Goal: Find specific page/section: Find specific page/section

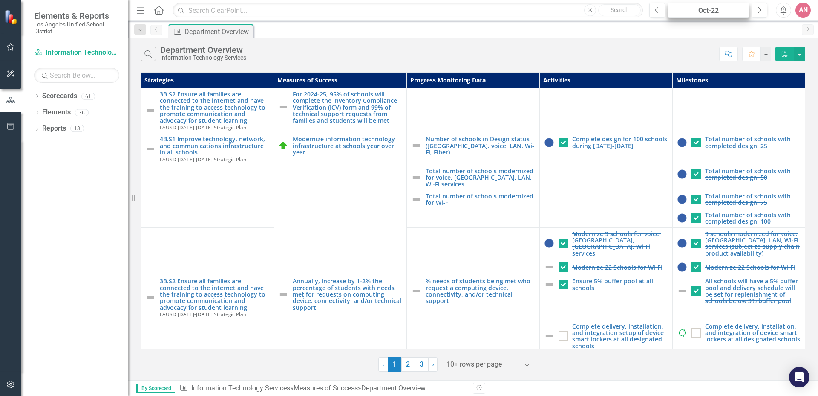
drag, startPoint x: 696, startPoint y: 28, endPoint x: 701, endPoint y: 16, distance: 13.2
click at [701, 16] on div "Menu Home Search Close Search Previous Oct-22 Next Alerts AN User Edit Profile …" at bounding box center [473, 198] width 690 height 396
click at [706, 9] on div "Oct-22" at bounding box center [709, 11] width 76 height 10
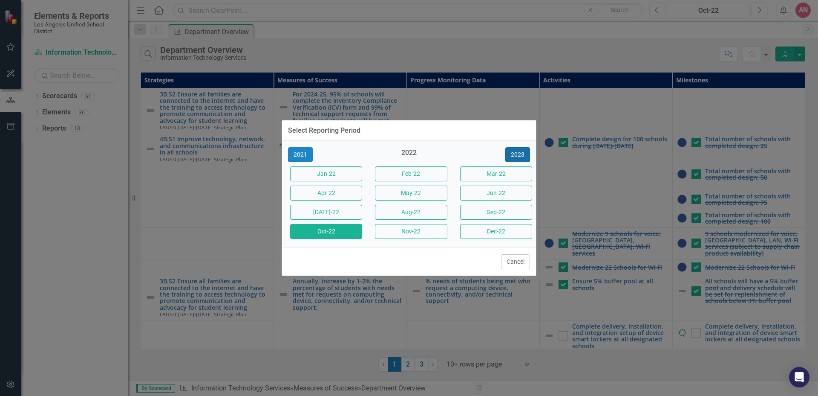
click at [522, 155] on button "2023" at bounding box center [518, 154] width 25 height 15
click at [521, 156] on button "2024" at bounding box center [518, 154] width 25 height 15
click at [330, 230] on button "Oct-24" at bounding box center [326, 231] width 72 height 15
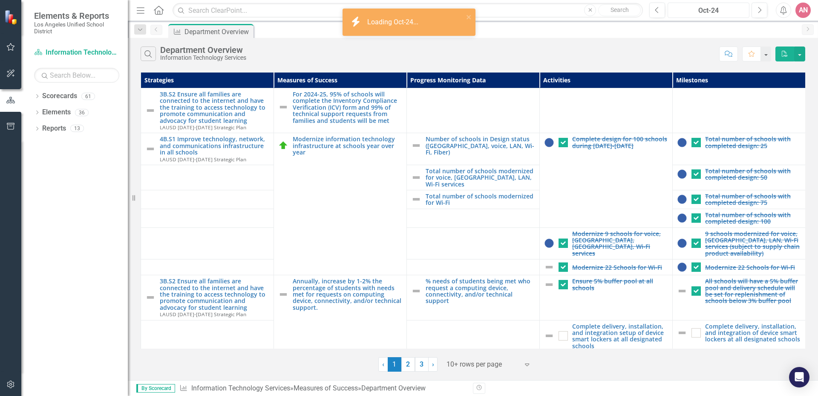
click at [738, 11] on div "Oct-24" at bounding box center [709, 11] width 76 height 10
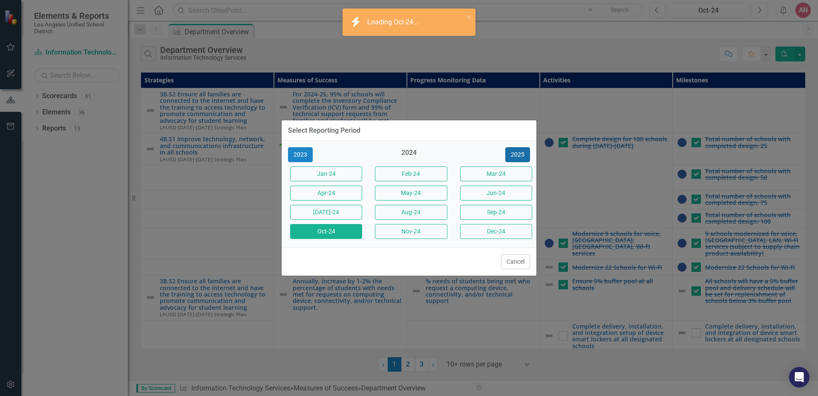
click at [524, 153] on button "2025" at bounding box center [518, 154] width 25 height 15
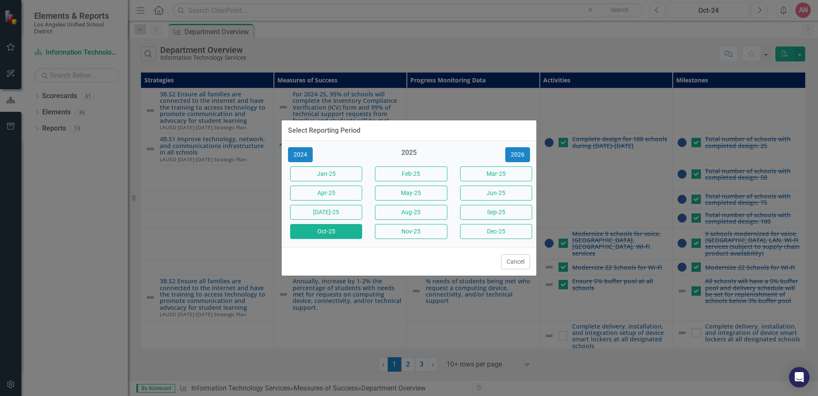
click at [326, 229] on button "Oct-25" at bounding box center [326, 231] width 72 height 15
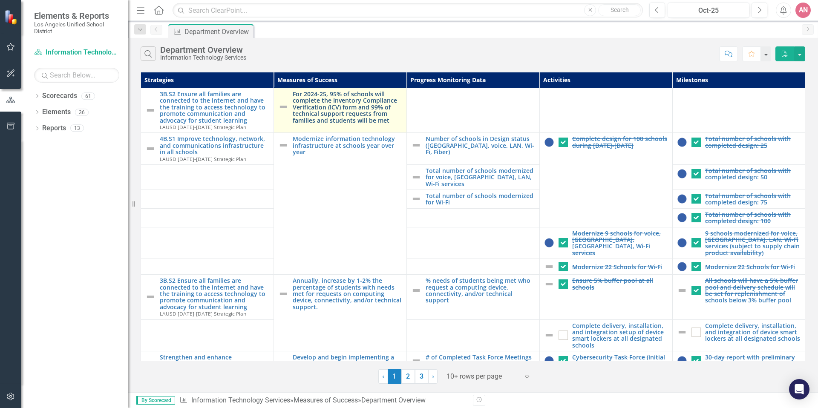
click at [347, 113] on link "For 2024-25, 95% of schools will complete the Inventory Compliance Verification…" at bounding box center [348, 107] width 110 height 33
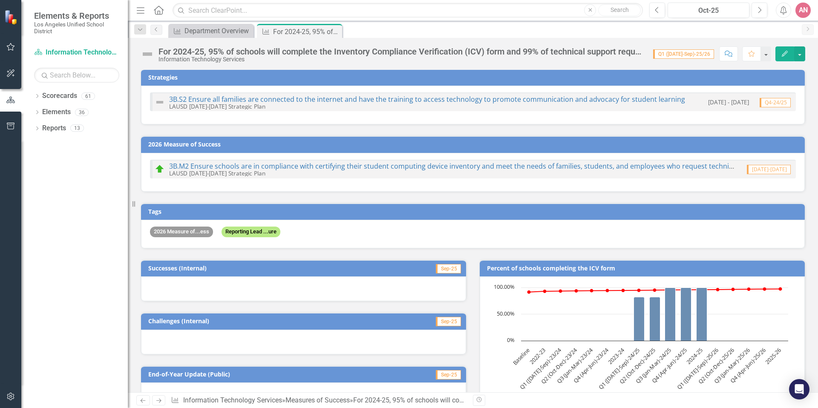
scroll to position [272, 0]
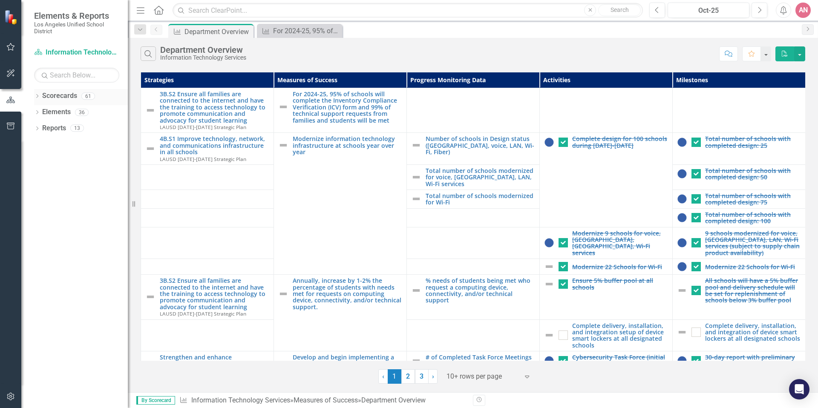
click at [69, 96] on link "Scorecards" at bounding box center [59, 96] width 35 height 10
click at [38, 95] on icon at bounding box center [37, 96] width 2 height 4
click at [43, 113] on icon "Dropdown" at bounding box center [41, 112] width 6 height 5
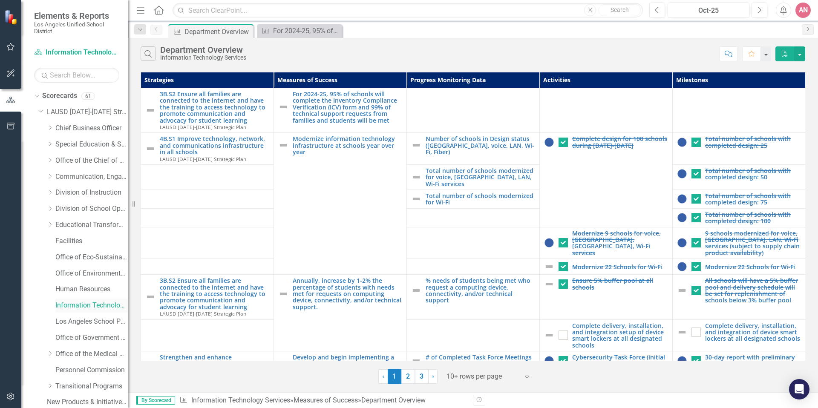
click at [60, 303] on link "Information Technology Services" at bounding box center [91, 306] width 72 height 10
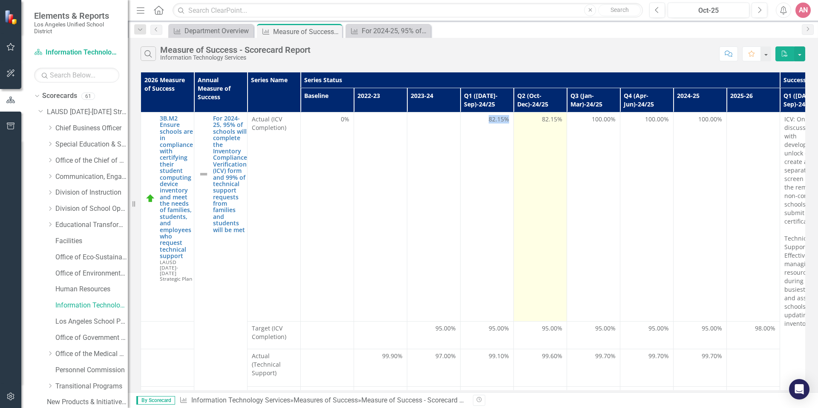
drag, startPoint x: 490, startPoint y: 120, endPoint x: 514, endPoint y: 121, distance: 24.7
click at [514, 121] on tr "3B.M2 Ensure schools are in compliance with certifying their student computing …" at bounding box center [727, 217] width 1172 height 209
click at [526, 168] on td "82.15%" at bounding box center [540, 217] width 53 height 209
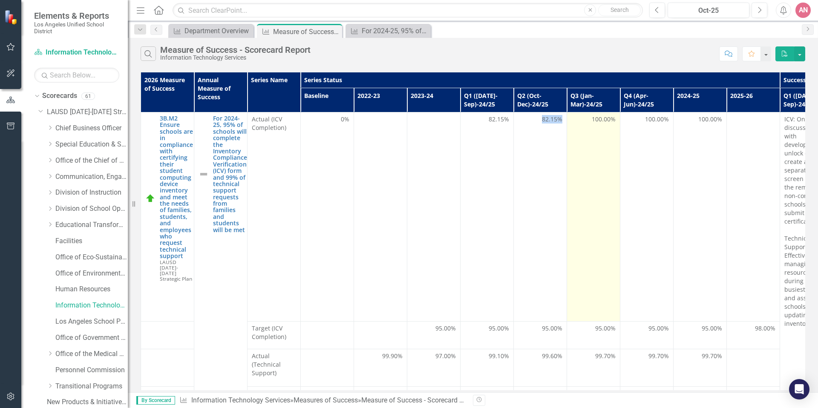
drag, startPoint x: 540, startPoint y: 117, endPoint x: 572, endPoint y: 119, distance: 32.5
click at [572, 119] on tr "3B.M2 Ensure schools are in compliance with certifying their student computing …" at bounding box center [727, 217] width 1172 height 209
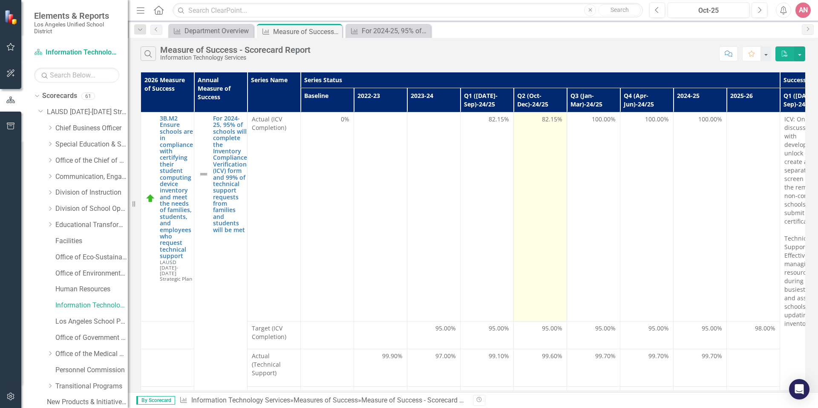
click at [548, 133] on td "82.15%" at bounding box center [540, 217] width 53 height 209
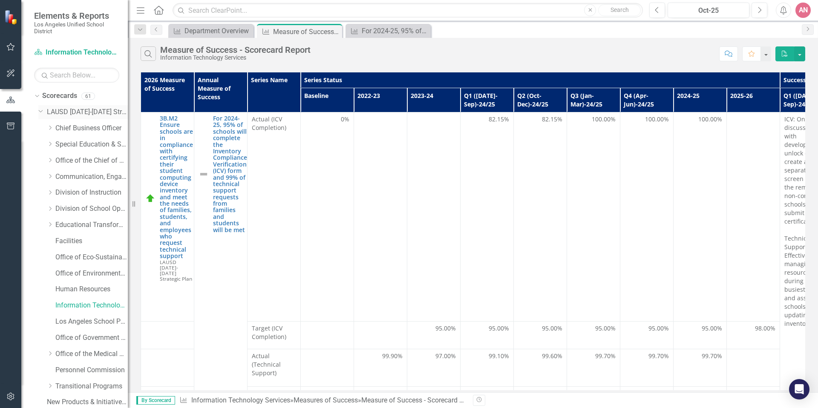
click at [44, 112] on div "Dropdown" at bounding box center [42, 112] width 9 height 4
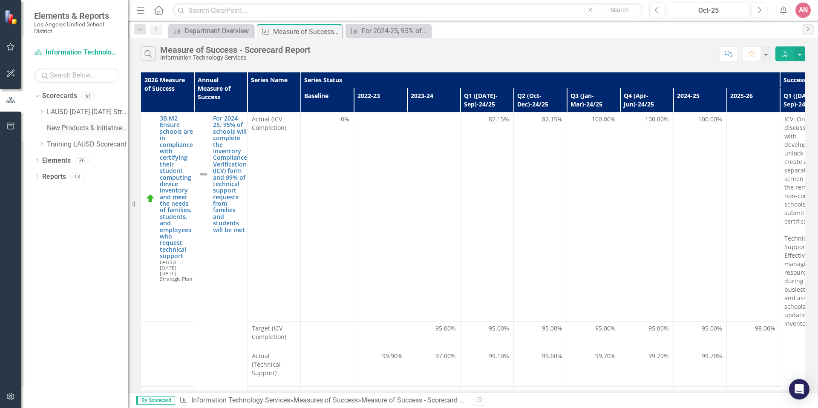
click at [50, 129] on link "New Products & Initiatives 2025-26" at bounding box center [87, 129] width 81 height 10
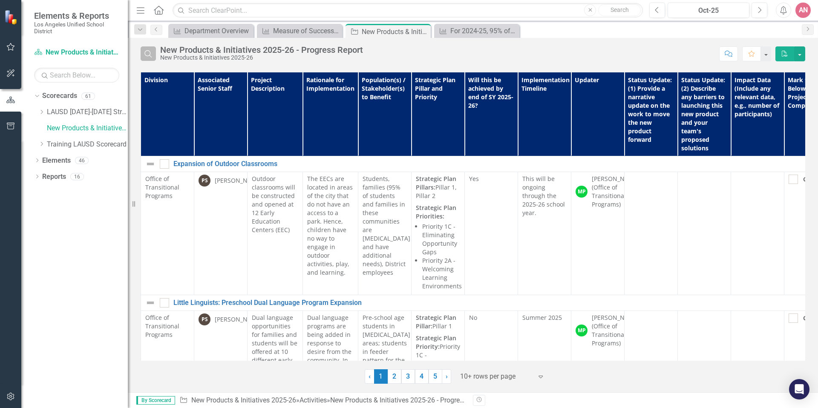
click at [143, 58] on button "Search" at bounding box center [148, 53] width 15 height 14
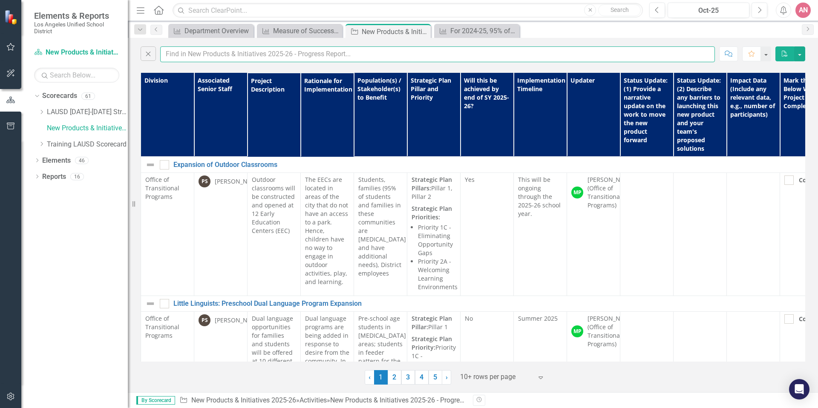
click at [202, 56] on input "text" at bounding box center [437, 54] width 555 height 16
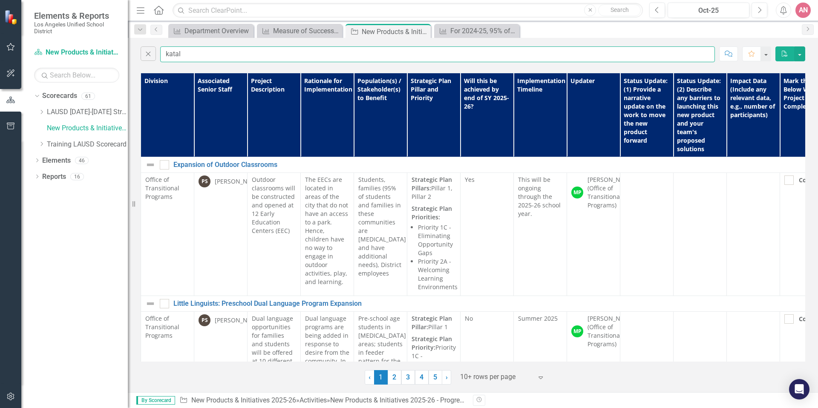
type input "katal"
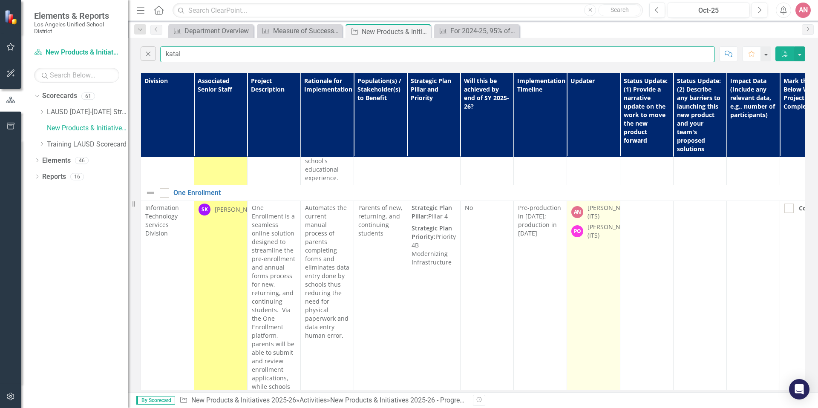
scroll to position [1430, 0]
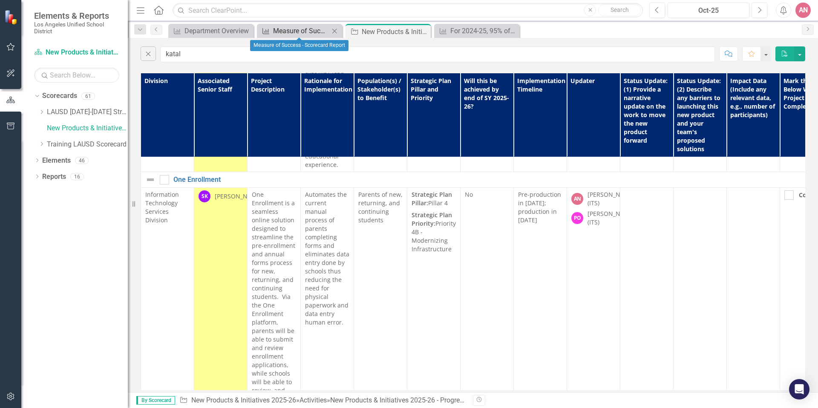
click at [307, 31] on div "Measure of Success - Scorecard Report" at bounding box center [301, 31] width 56 height 11
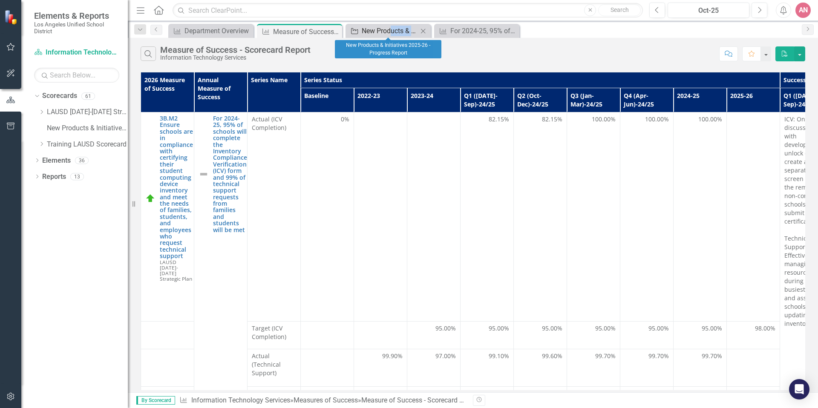
click at [391, 36] on div "Activity New Products & Initiatives 2025-26 - Progress Report Close" at bounding box center [388, 31] width 85 height 14
click at [393, 29] on div "New Products & Initiatives 2025-26 - Progress Report" at bounding box center [390, 31] width 56 height 11
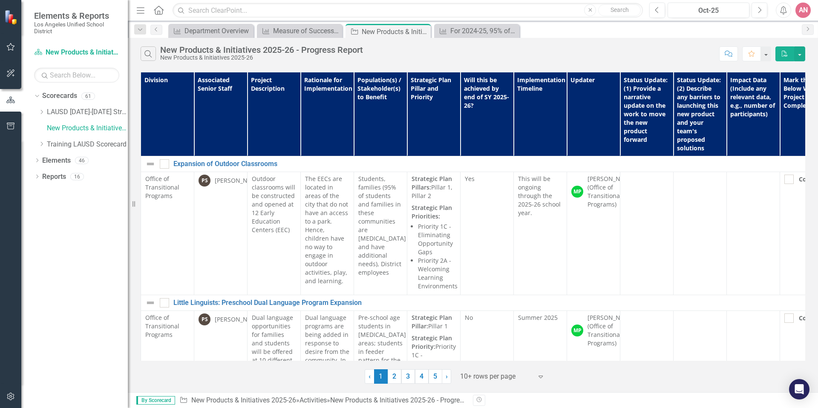
scroll to position [2, 0]
click at [306, 32] on div "Measure of Success - Scorecard Report" at bounding box center [301, 31] width 56 height 11
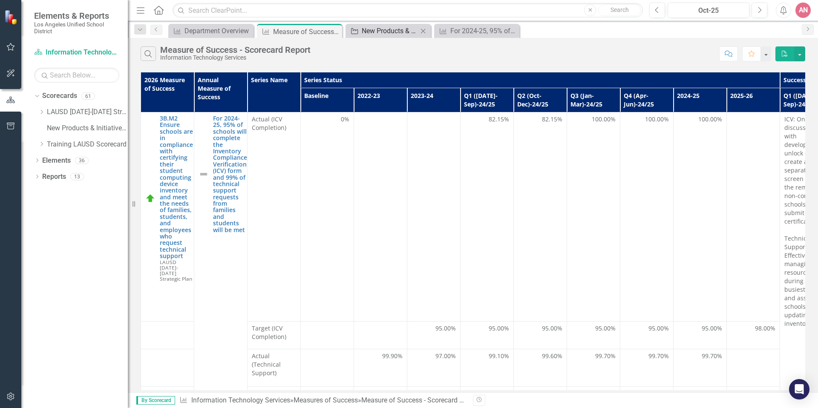
click at [395, 33] on div "New Products & Initiatives 2025-26 - Progress Report" at bounding box center [390, 31] width 56 height 11
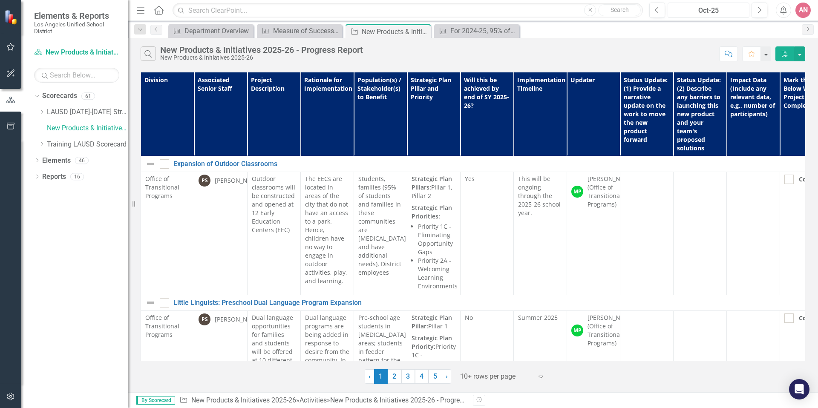
click at [705, 12] on div "Oct-25" at bounding box center [709, 11] width 76 height 10
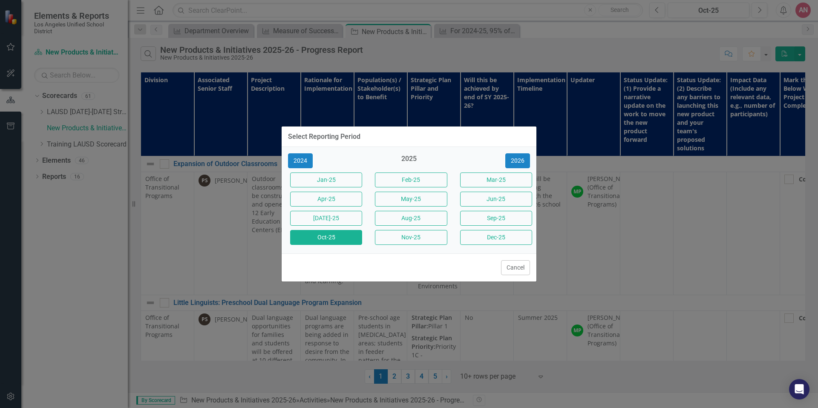
click at [608, 57] on div "Select Reporting Period 2024 2025 [DATE]-25 Feb-25 Mar-25 Apr-25 May-25 Jun-25 …" at bounding box center [409, 204] width 818 height 408
click at [520, 271] on button "Cancel" at bounding box center [515, 267] width 29 height 15
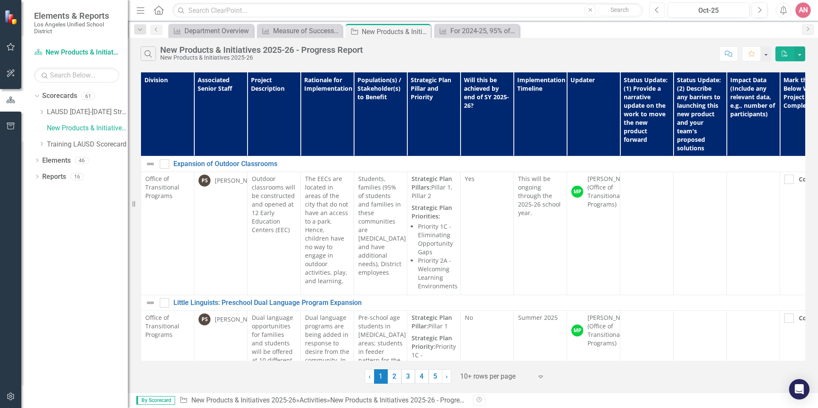
click at [658, 11] on icon "Previous" at bounding box center [657, 10] width 5 height 8
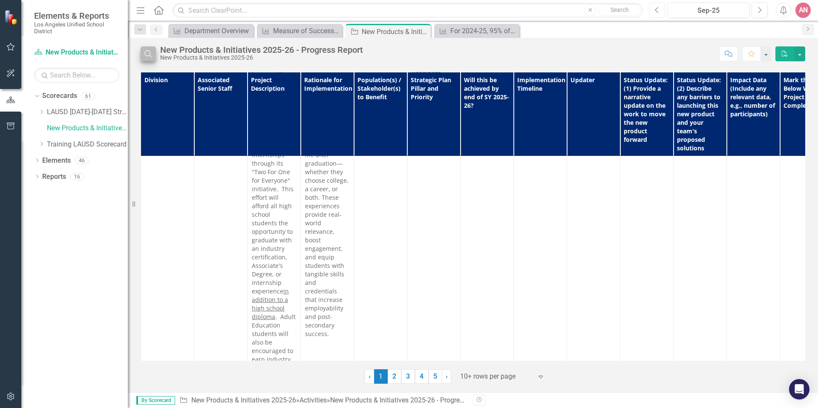
scroll to position [410, 0]
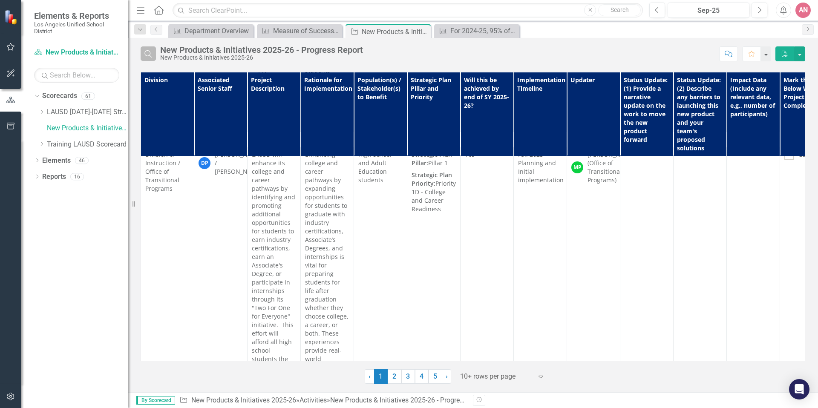
click at [147, 55] on icon "Search" at bounding box center [148, 54] width 9 height 8
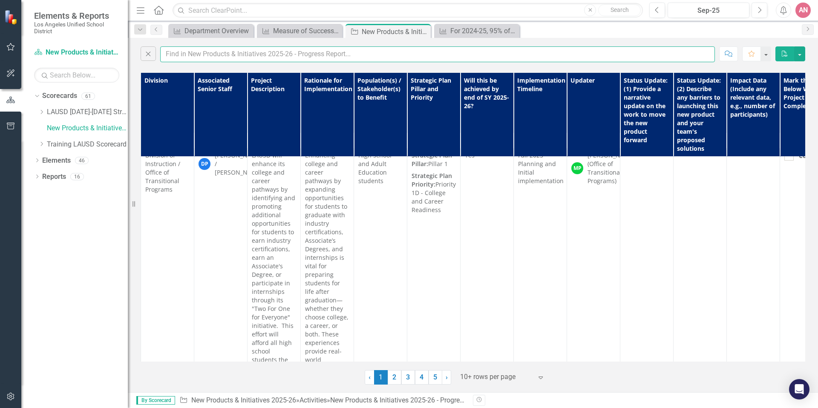
click at [221, 55] on input "text" at bounding box center [437, 54] width 555 height 16
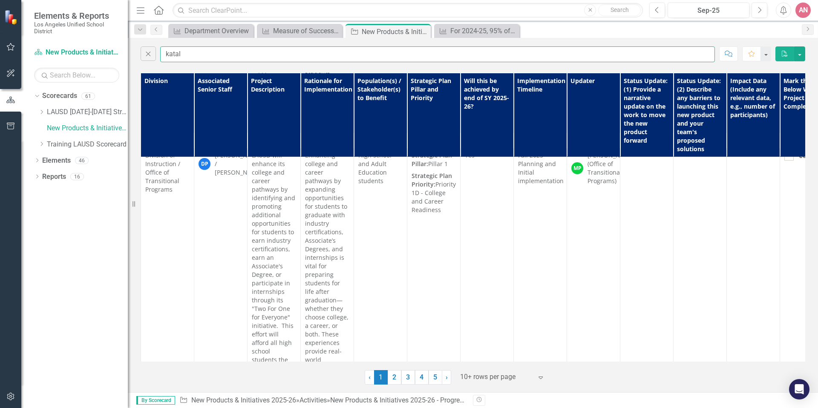
type input "katal"
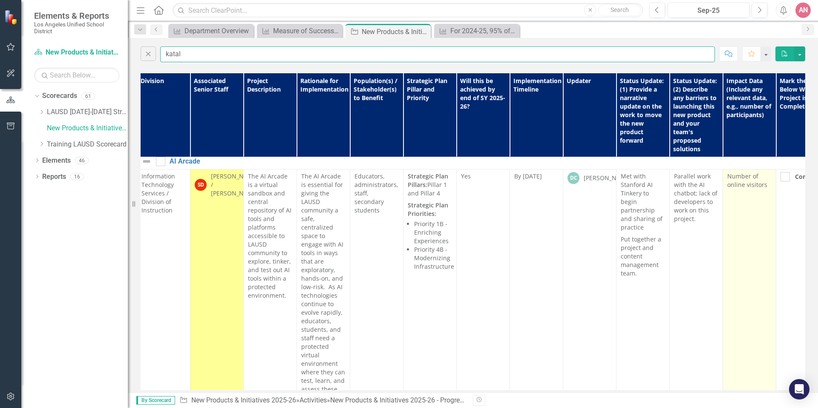
scroll to position [3, 0]
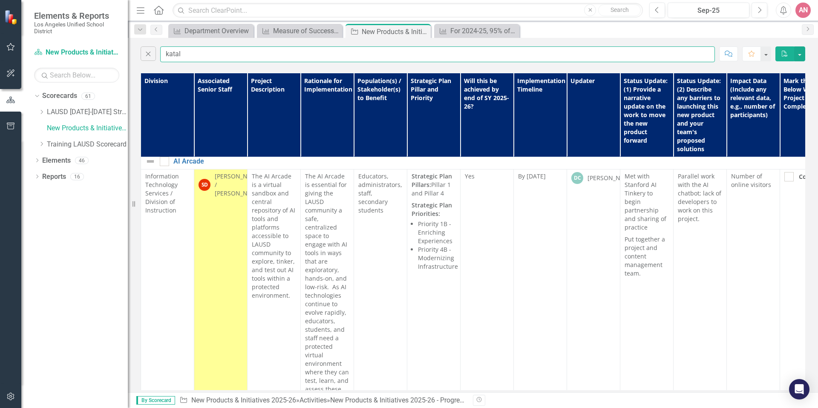
click at [191, 55] on input "katal" at bounding box center [437, 54] width 555 height 16
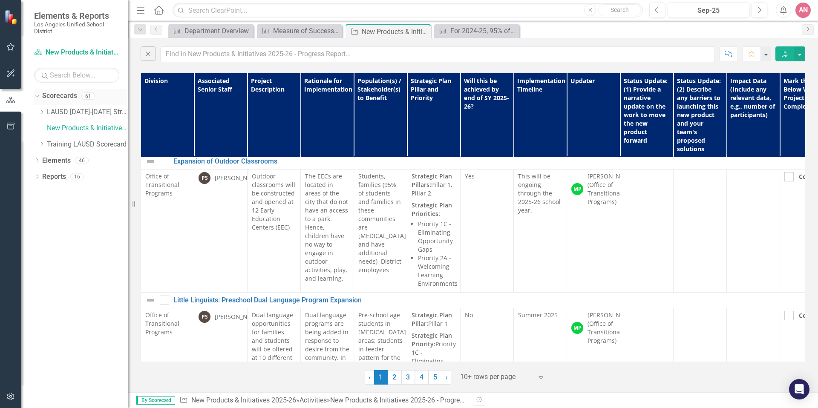
click at [38, 97] on icon "Dropdown" at bounding box center [36, 96] width 5 height 6
click at [38, 95] on icon "Dropdown" at bounding box center [37, 97] width 6 height 5
click at [38, 95] on icon "Dropdown" at bounding box center [36, 96] width 5 height 6
click at [37, 114] on icon "Dropdown" at bounding box center [37, 113] width 6 height 5
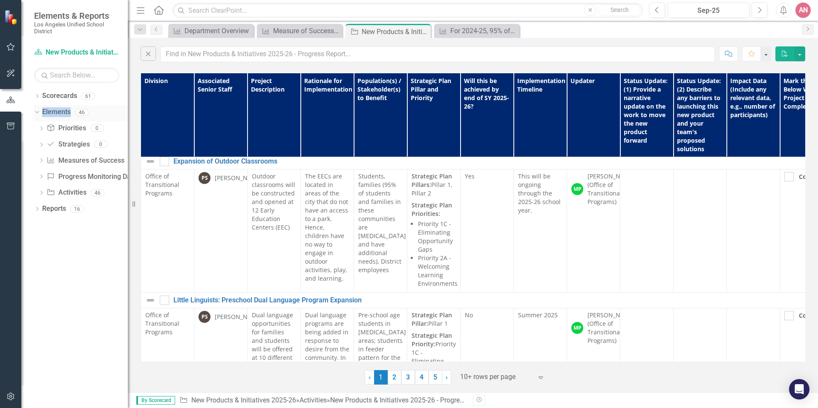
click at [37, 115] on icon "Dropdown" at bounding box center [36, 112] width 5 height 6
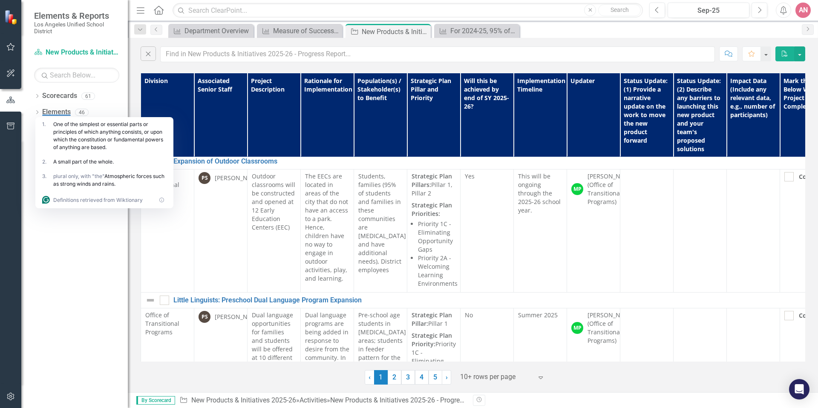
click at [50, 267] on div "Dropdown Scorecards 61 Dropdown LAUSD [DATE]-[DATE] Strategic Plan Dropdown Chi…" at bounding box center [74, 248] width 107 height 319
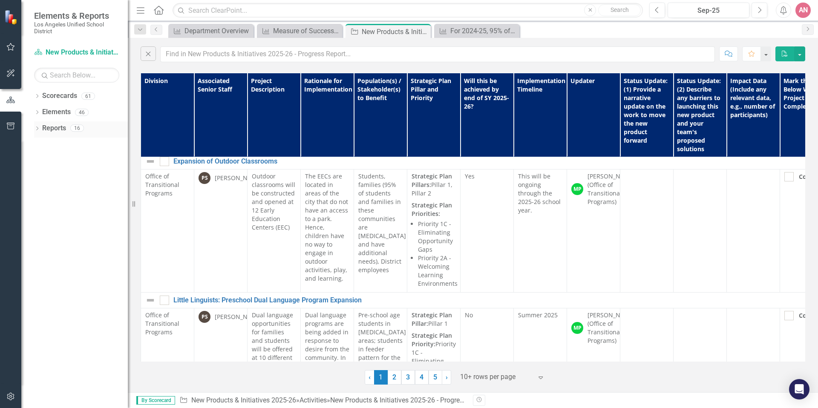
click at [35, 130] on icon "Dropdown" at bounding box center [37, 129] width 6 height 5
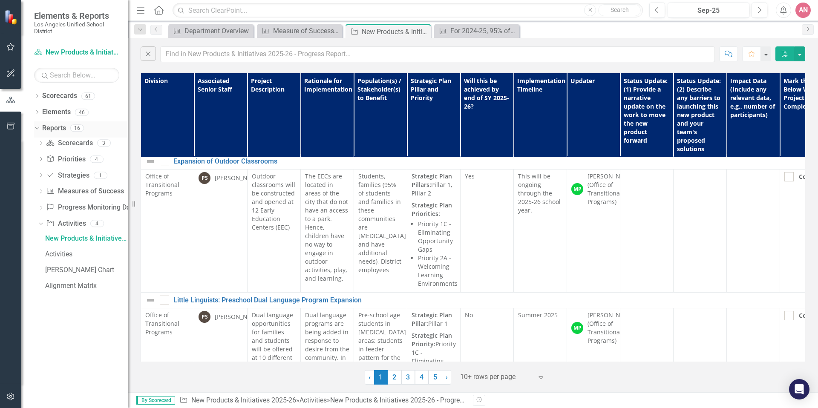
click at [36, 130] on icon "Dropdown" at bounding box center [36, 128] width 5 height 6
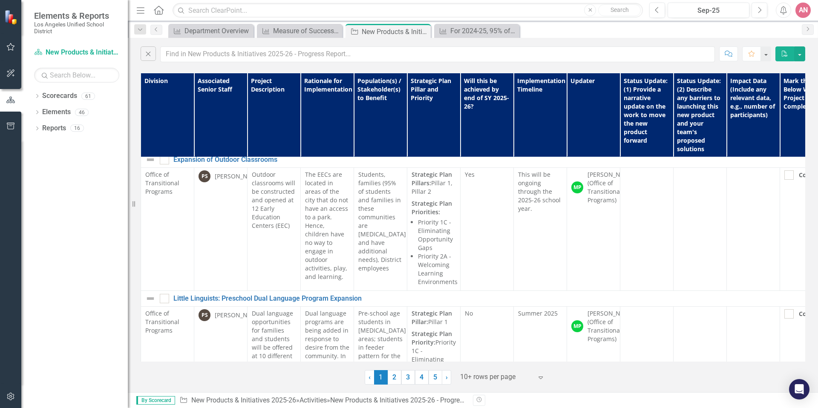
scroll to position [5, 35]
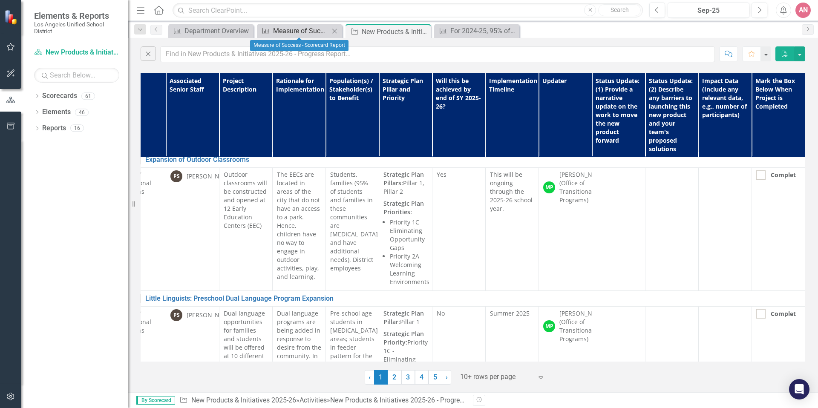
click at [289, 32] on div "Measure of Success - Scorecard Report" at bounding box center [301, 31] width 56 height 11
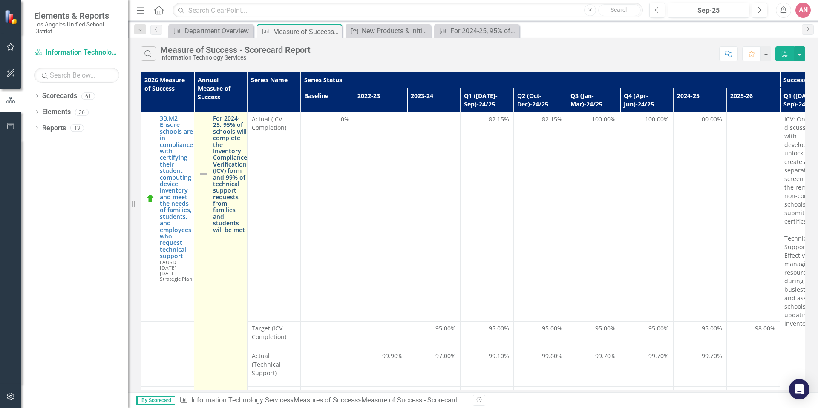
click at [226, 176] on link "For 2024-25, 95% of schools will complete the Inventory Compliance Verification…" at bounding box center [230, 174] width 34 height 118
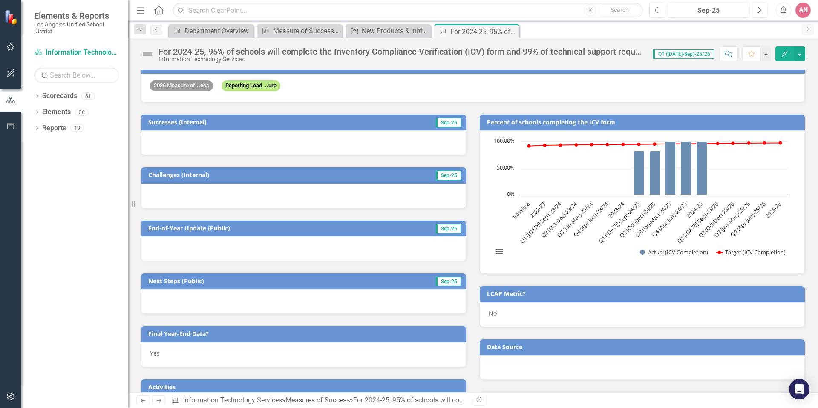
scroll to position [143, 0]
